Goal: Navigation & Orientation: Find specific page/section

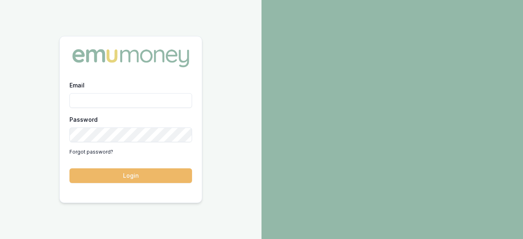
type input "laura.lamicela@emumoney.com.au"
click at [135, 172] on button "Login" at bounding box center [130, 175] width 122 height 15
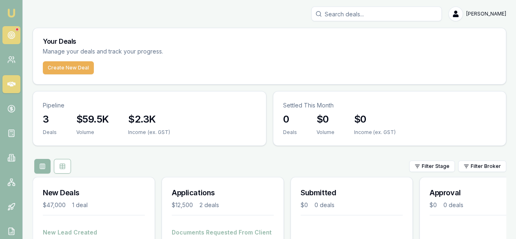
click at [13, 32] on circle at bounding box center [11, 35] width 7 height 7
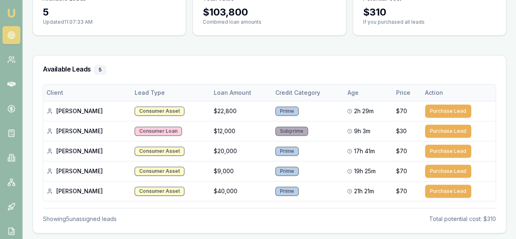
scroll to position [87, 0]
